Goal: Use online tool/utility: Utilize a website feature to perform a specific function

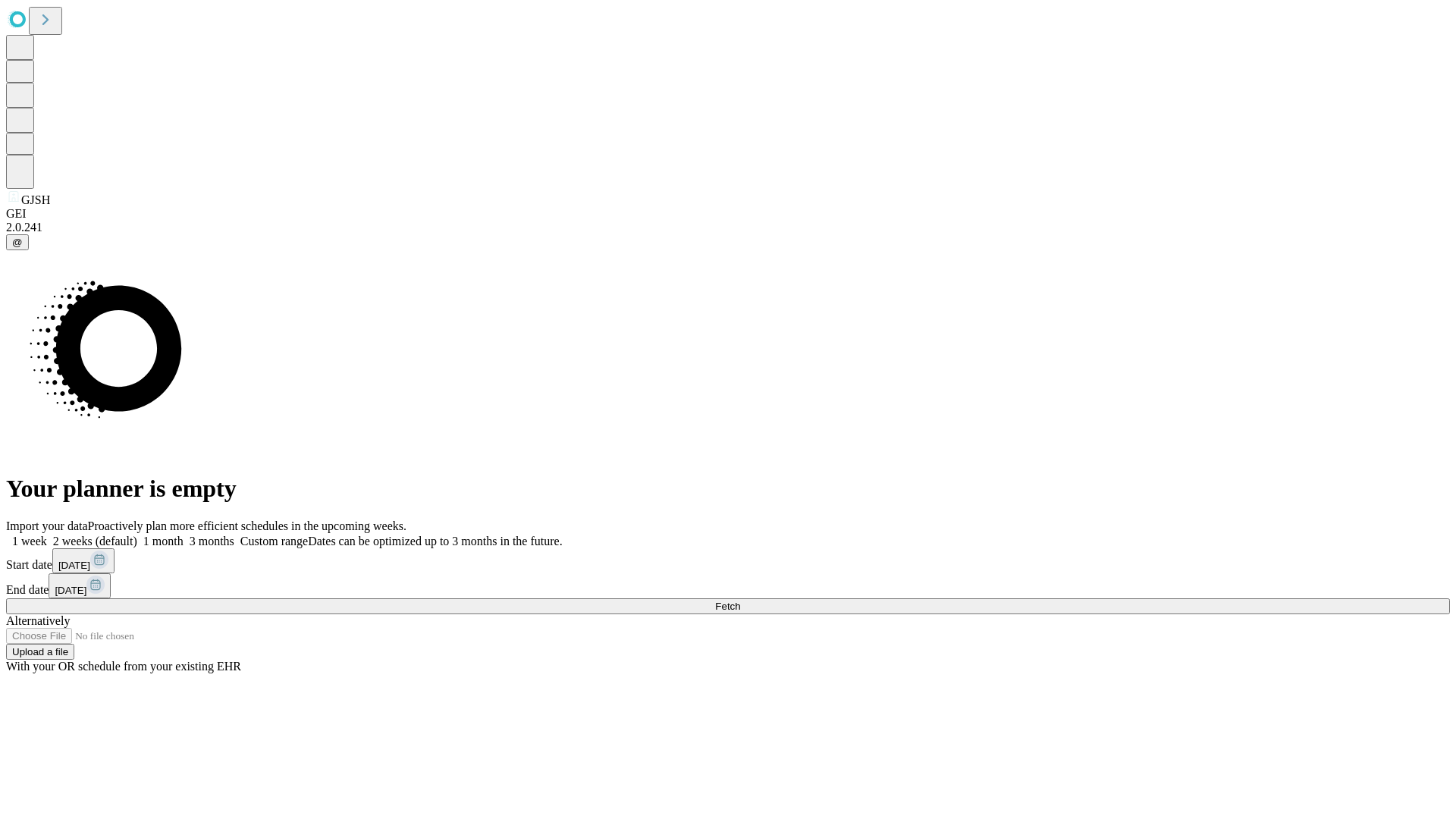
click at [740, 600] on span "Fetch" at bounding box center [728, 606] width 25 height 11
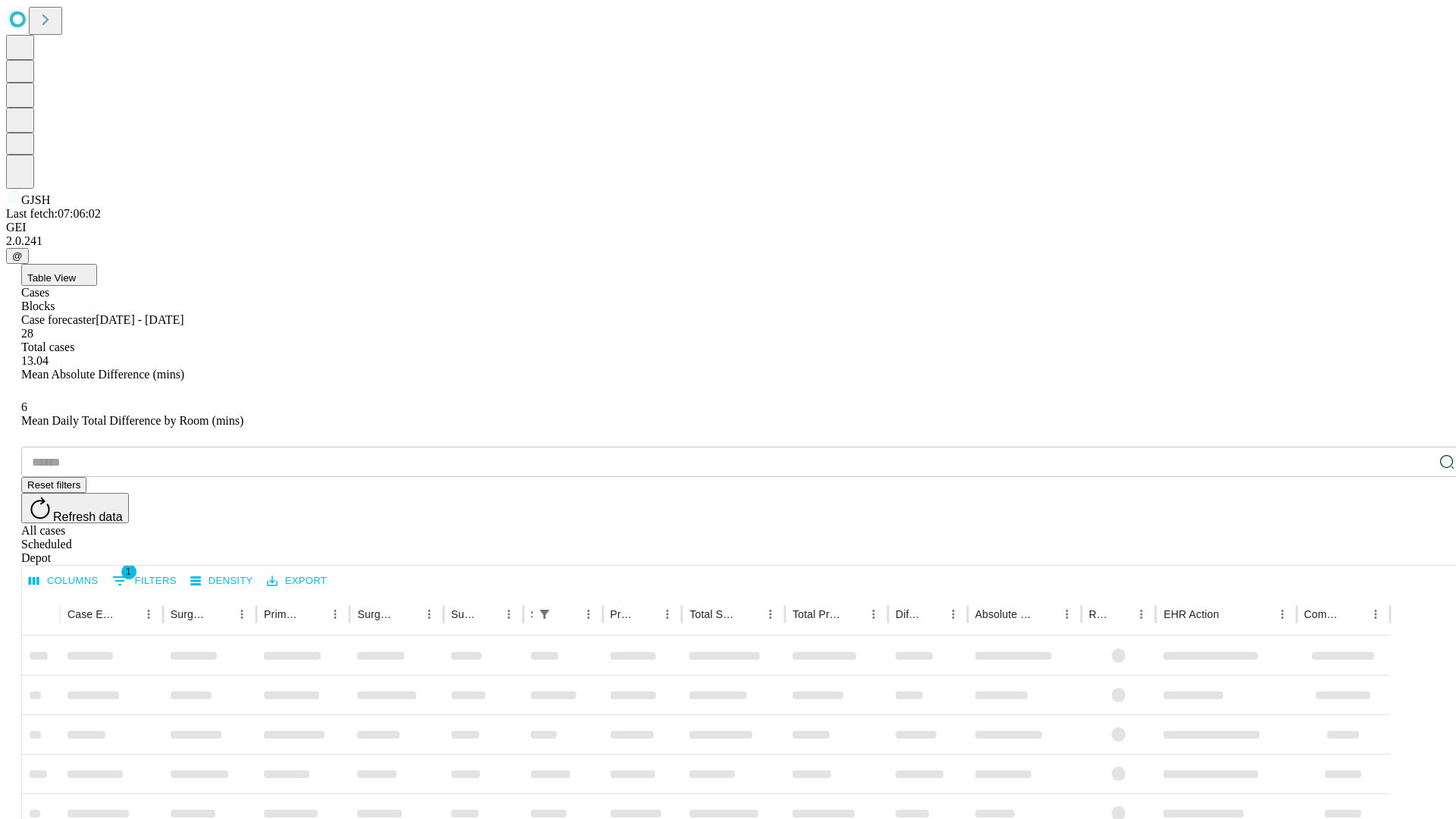
click at [76, 272] on span "Table View" at bounding box center [52, 278] width 48 height 11
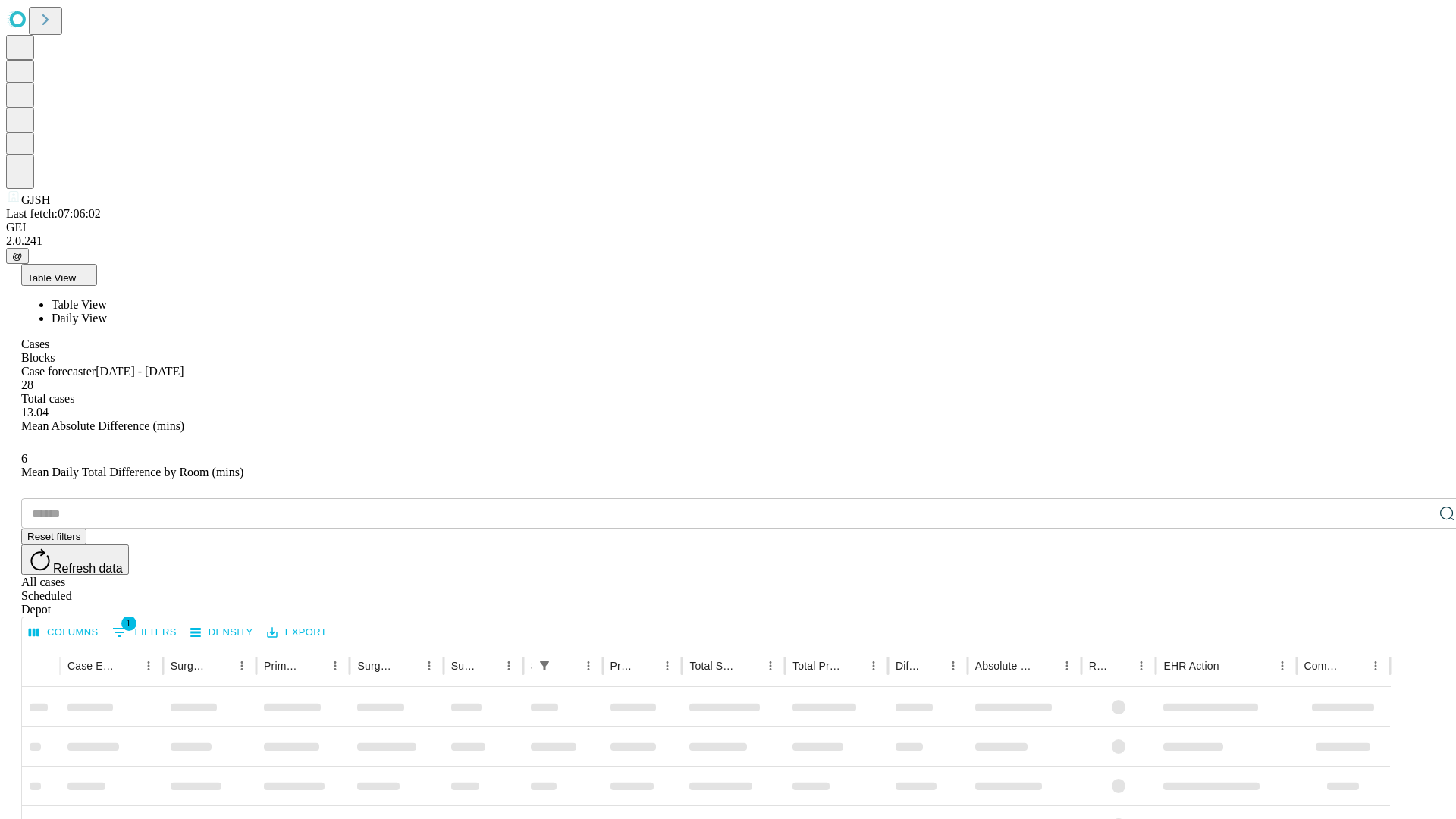
click at [107, 312] on span "Daily View" at bounding box center [79, 318] width 56 height 13
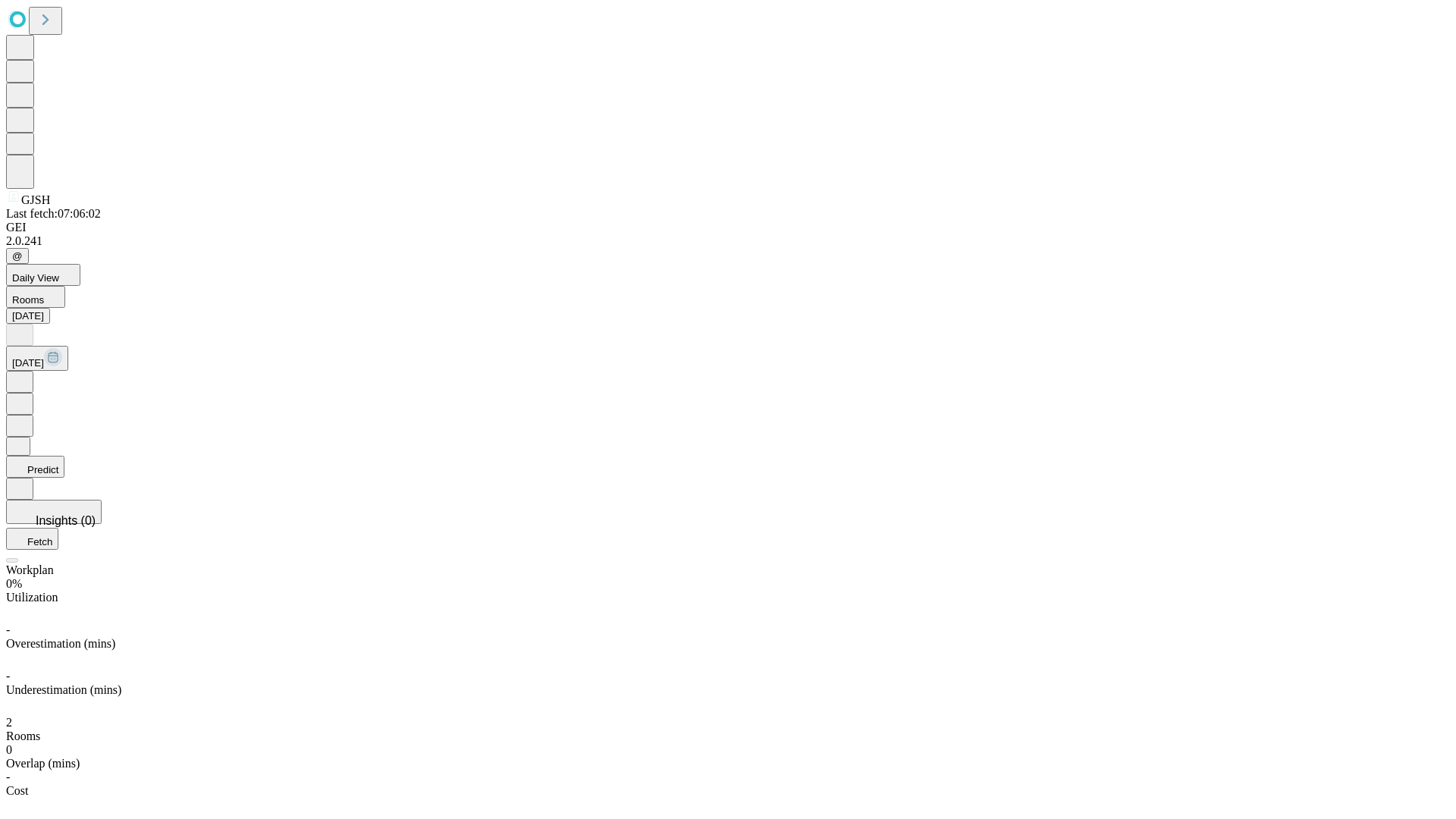
click at [64, 456] on button "Predict" at bounding box center [35, 466] width 58 height 22
